Goal: Find specific page/section: Find specific page/section

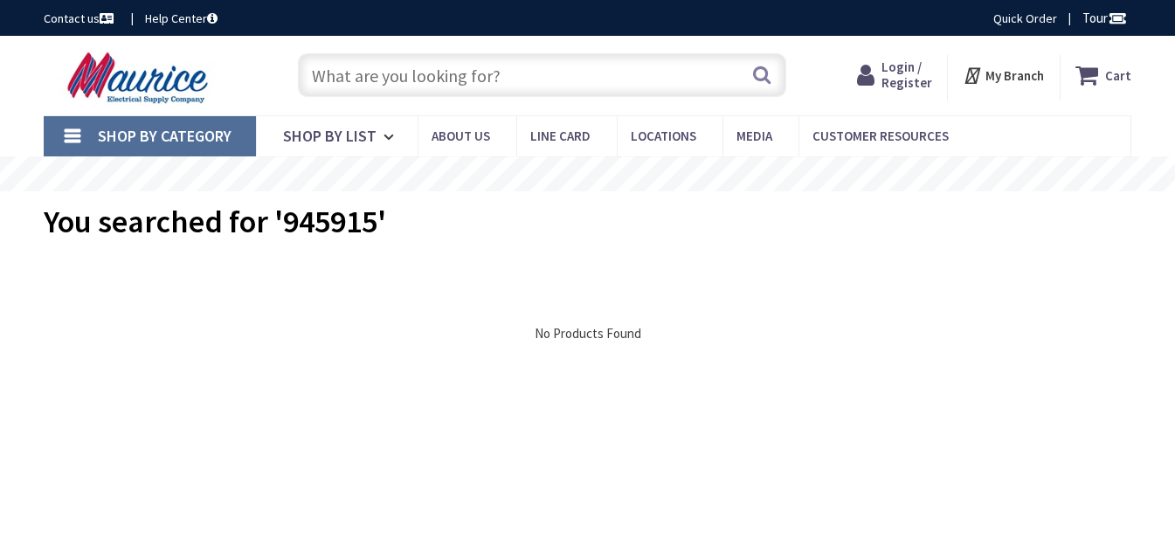
click at [451, 68] on input "text" at bounding box center [542, 75] width 489 height 44
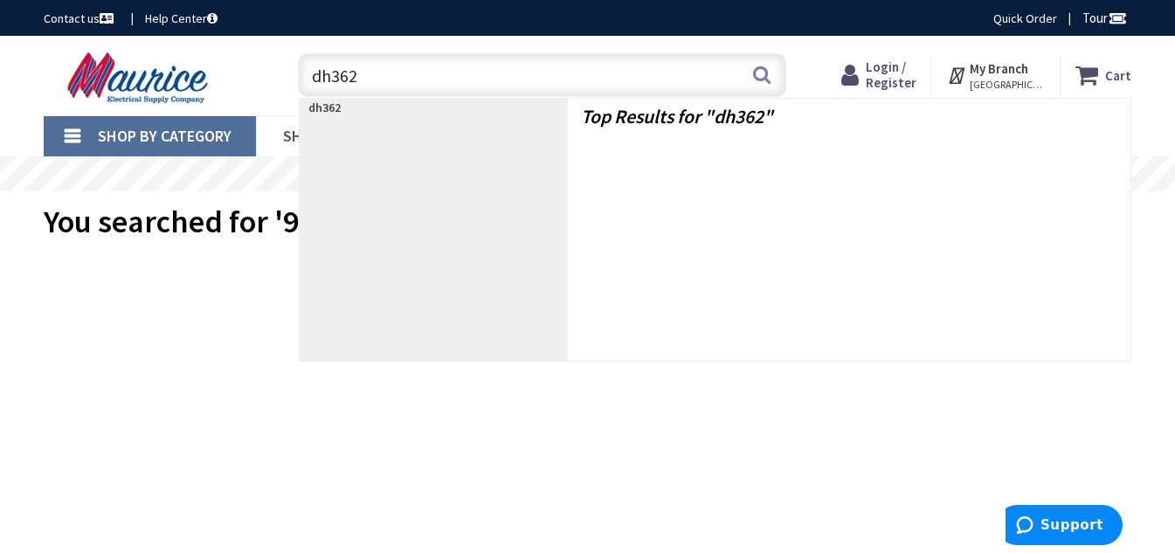
type input "dh362u"
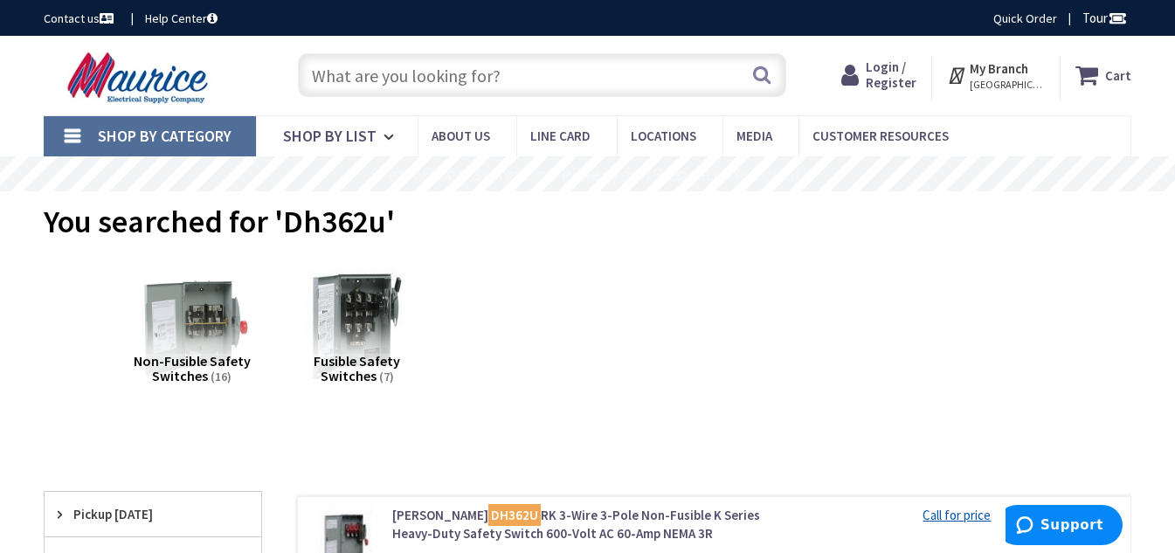
click at [1017, 87] on span "WINCHESTER, VA" at bounding box center [1007, 85] width 74 height 14
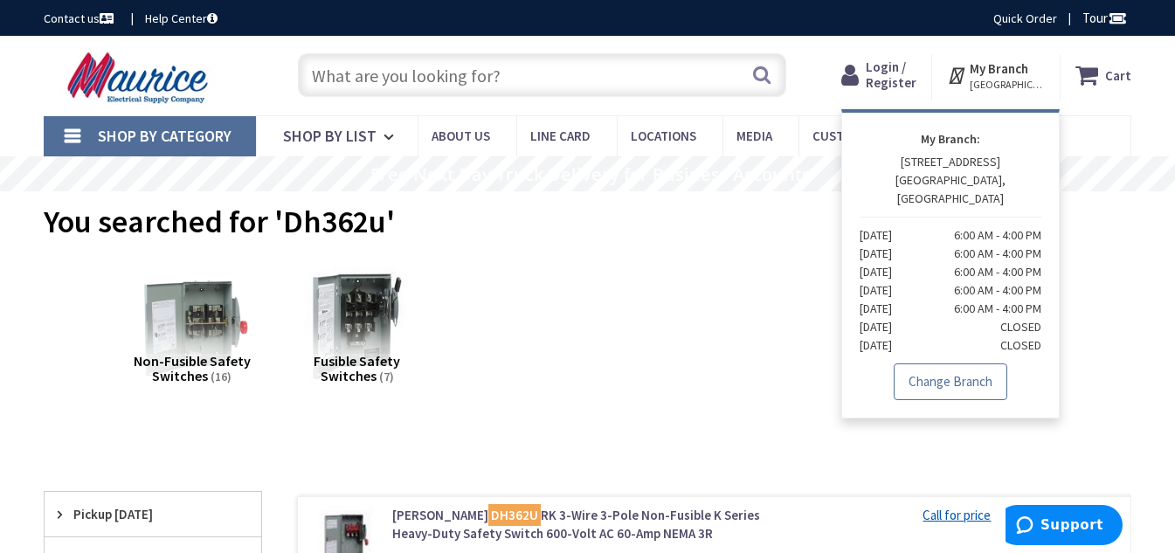
click at [934, 376] on link "Change Branch" at bounding box center [951, 382] width 114 height 37
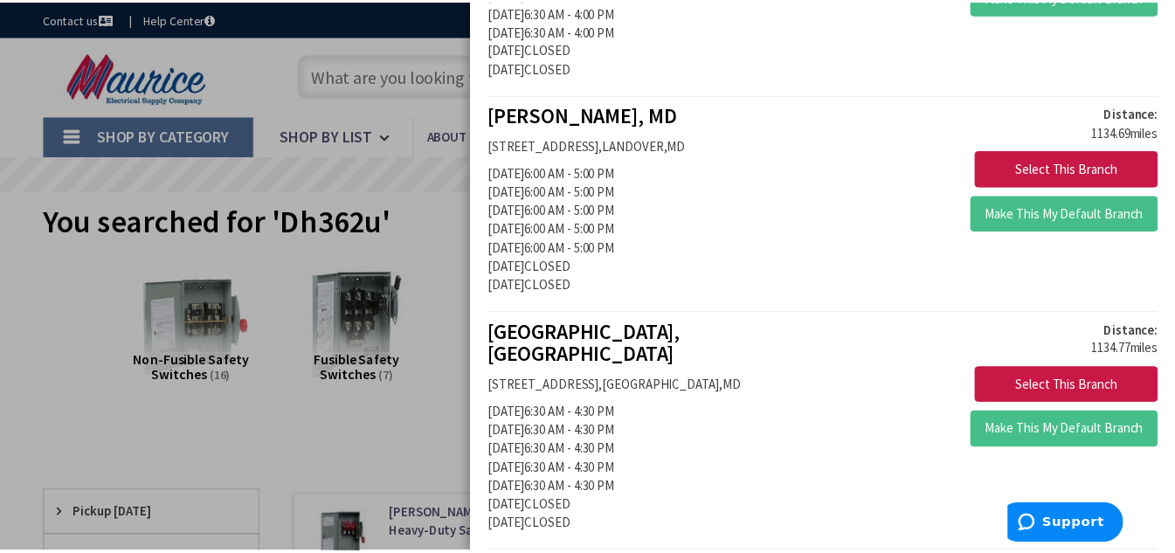
scroll to position [2185, 0]
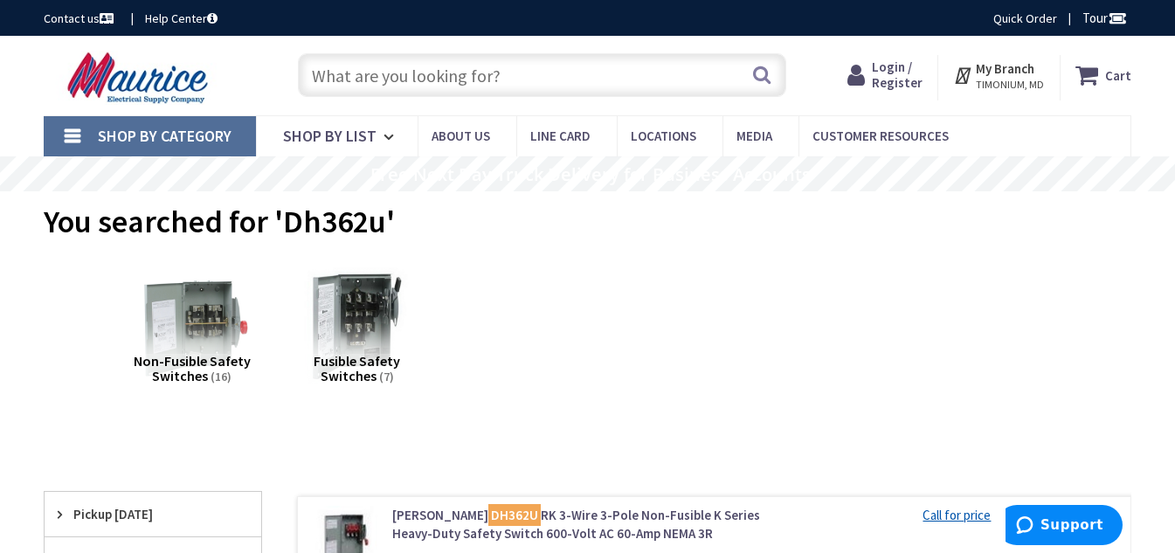
click at [491, 87] on input "text" at bounding box center [542, 75] width 489 height 44
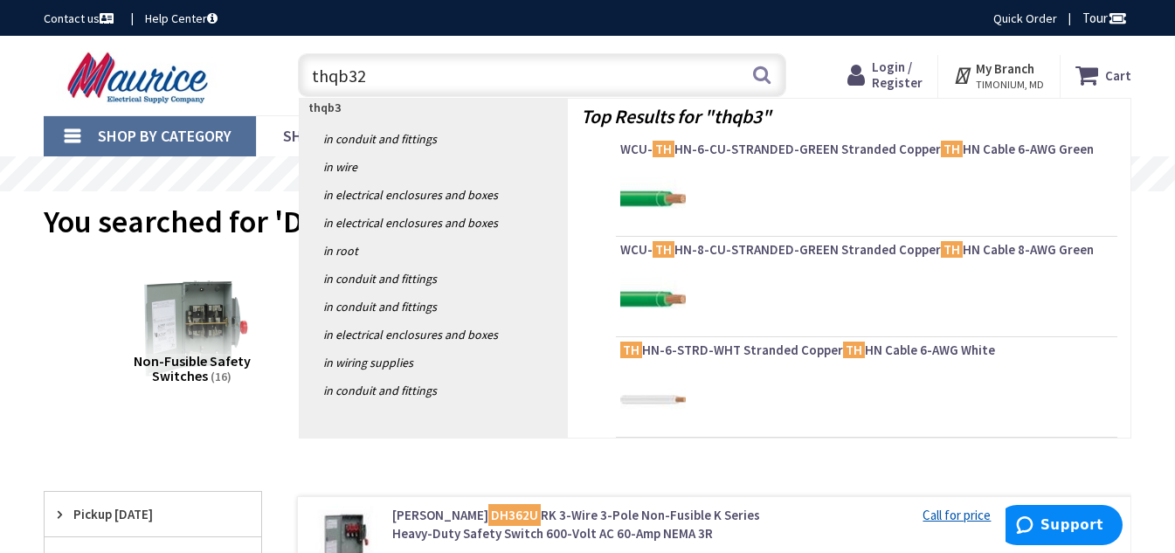
type input "thqb320"
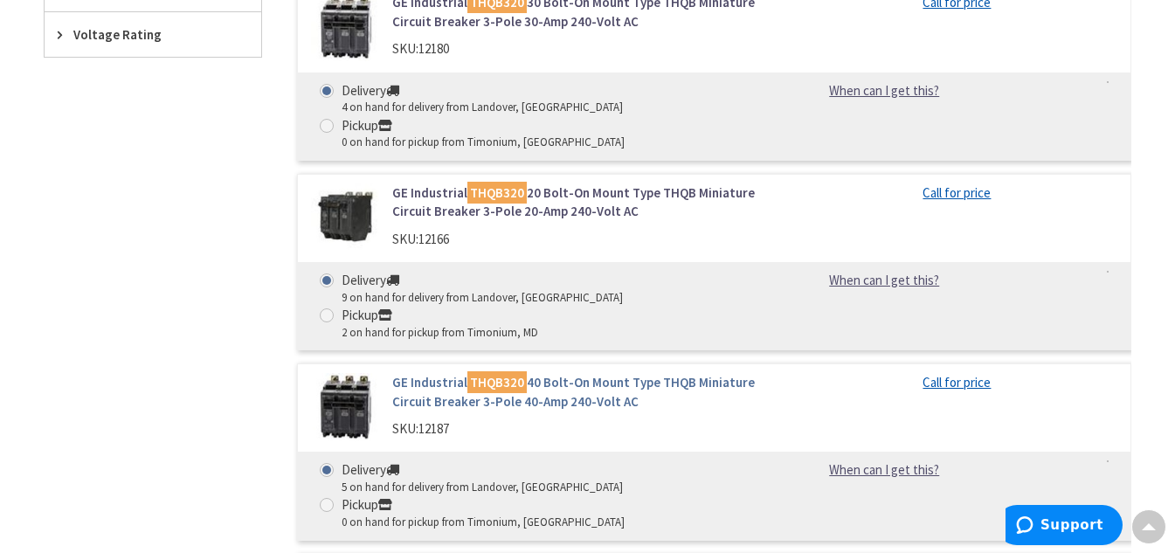
scroll to position [874, 0]
